Goal: Information Seeking & Learning: Check status

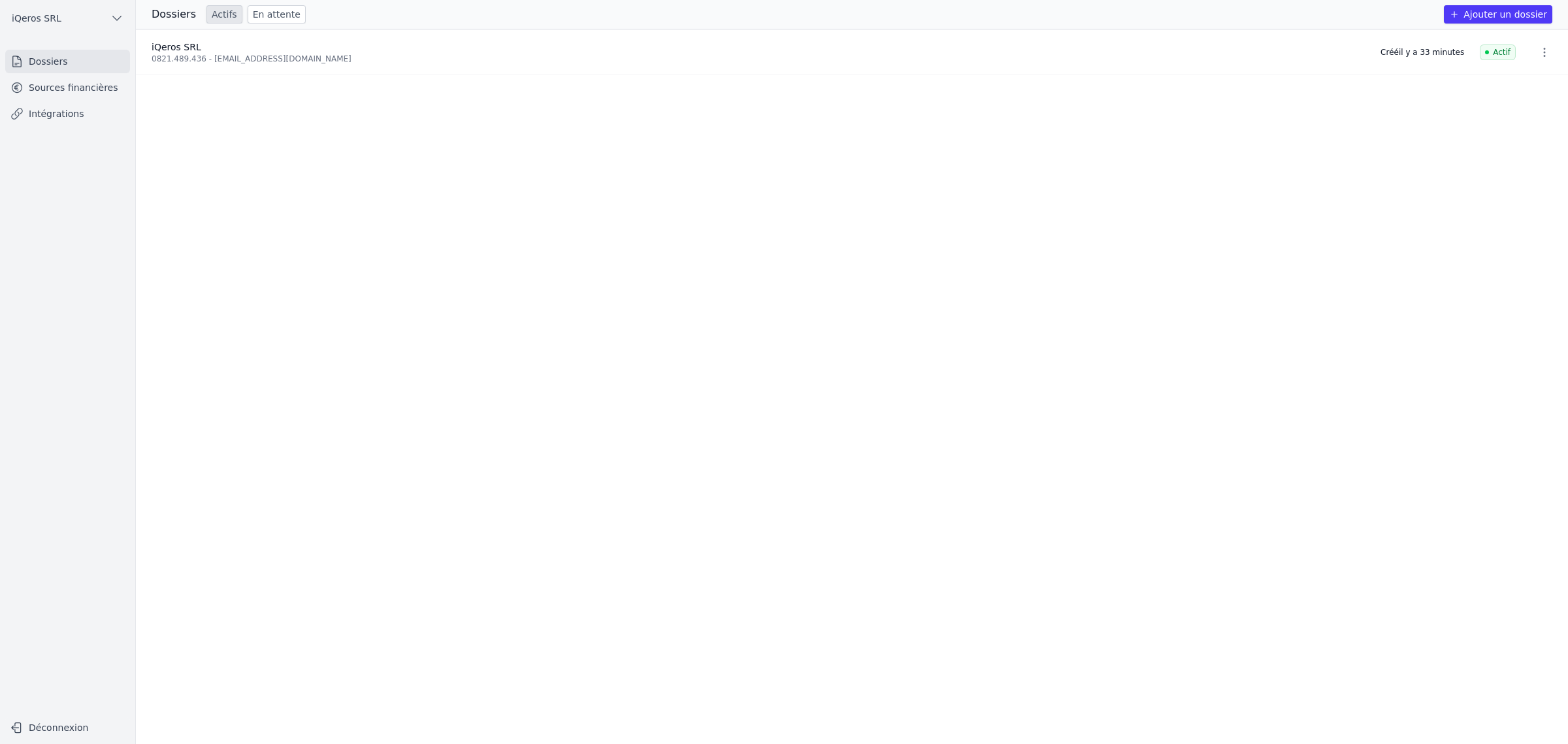
click at [1538, 57] on icon "button" at bounding box center [1545, 52] width 13 height 13
click at [1537, 57] on div at bounding box center [784, 372] width 1568 height 744
click at [184, 52] on span "iQeros SRL" at bounding box center [176, 47] width 50 height 11
click at [89, 88] on link "Sources financières" at bounding box center [67, 88] width 125 height 23
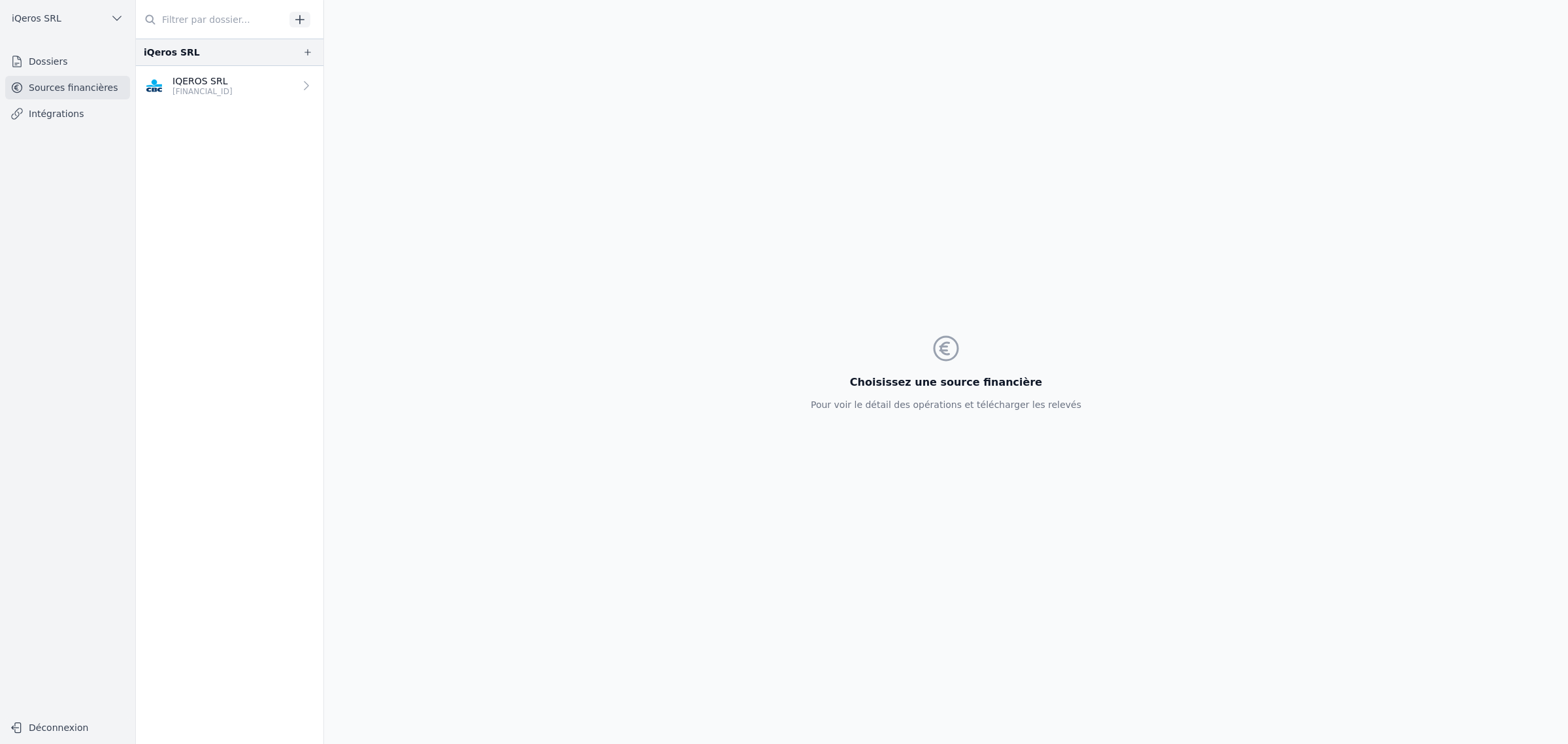
click at [233, 88] on p "IQEROS SRL" at bounding box center [202, 81] width 60 height 13
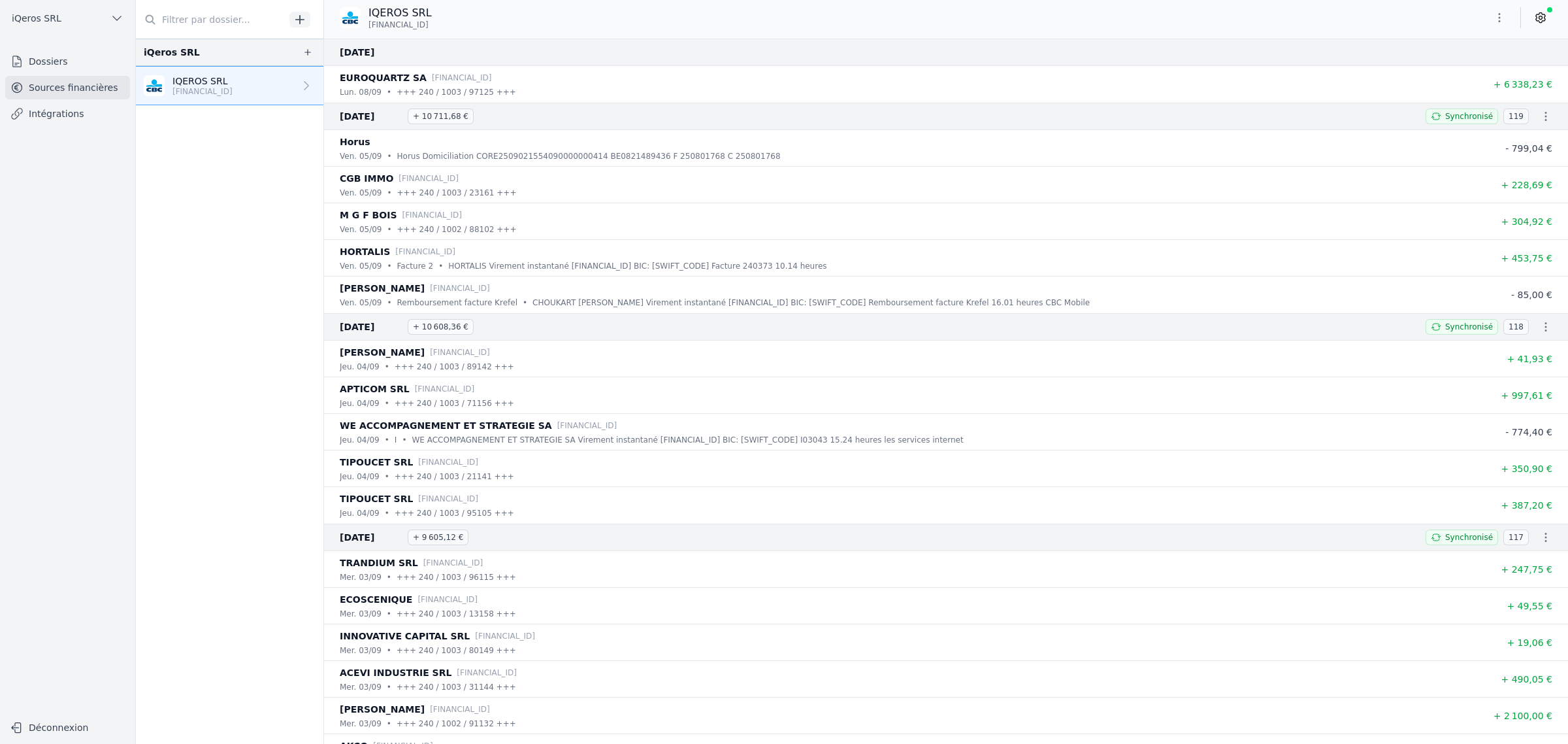
drag, startPoint x: 454, startPoint y: 60, endPoint x: 379, endPoint y: 57, distance: 75.1
click at [379, 57] on div "08 sept. 2025" at bounding box center [946, 52] width 1244 height 27
click at [517, 57] on h3 "08 sept. 2025" at bounding box center [938, 52] width 1197 height 16
drag, startPoint x: 448, startPoint y: 63, endPoint x: 376, endPoint y: 60, distance: 72.1
click at [373, 60] on div "08 sept. 2025" at bounding box center [946, 52] width 1244 height 27
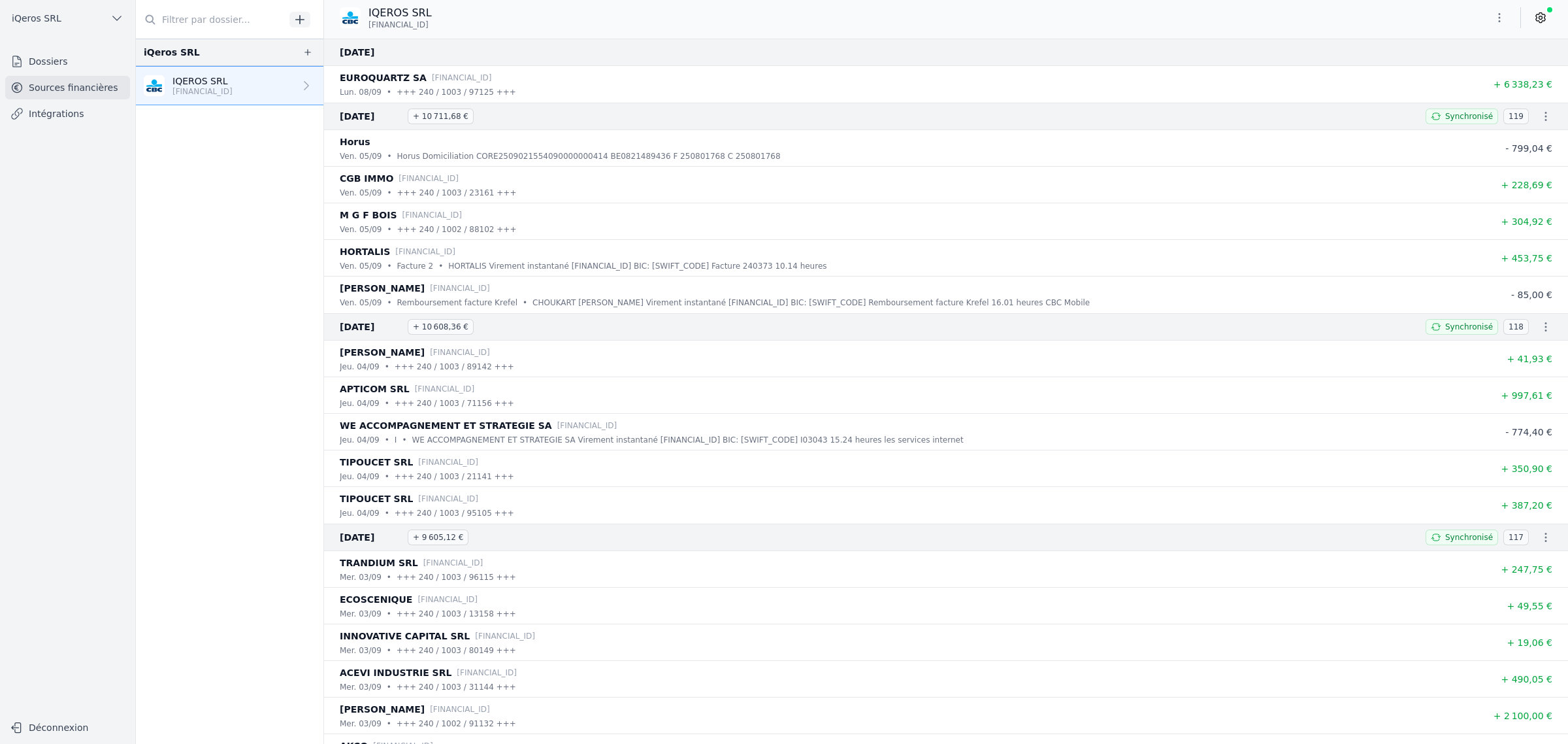
click at [518, 60] on h3 "08 sept. 2025" at bounding box center [938, 52] width 1197 height 16
drag, startPoint x: 525, startPoint y: 133, endPoint x: 451, endPoint y: 132, distance: 74.0
click at [451, 124] on h3 "05 sept. 2025 + 10 711,68 €" at bounding box center [874, 116] width 1070 height 16
click at [653, 124] on h3 "05 sept. 2025 + 10 711,68 €" at bounding box center [874, 116] width 1070 height 16
click at [194, 490] on nav "iQeros SRL IQEROS SRL BE56 7320 3993 8688" at bounding box center [229, 391] width 188 height 705
